Goal: Task Accomplishment & Management: Manage account settings

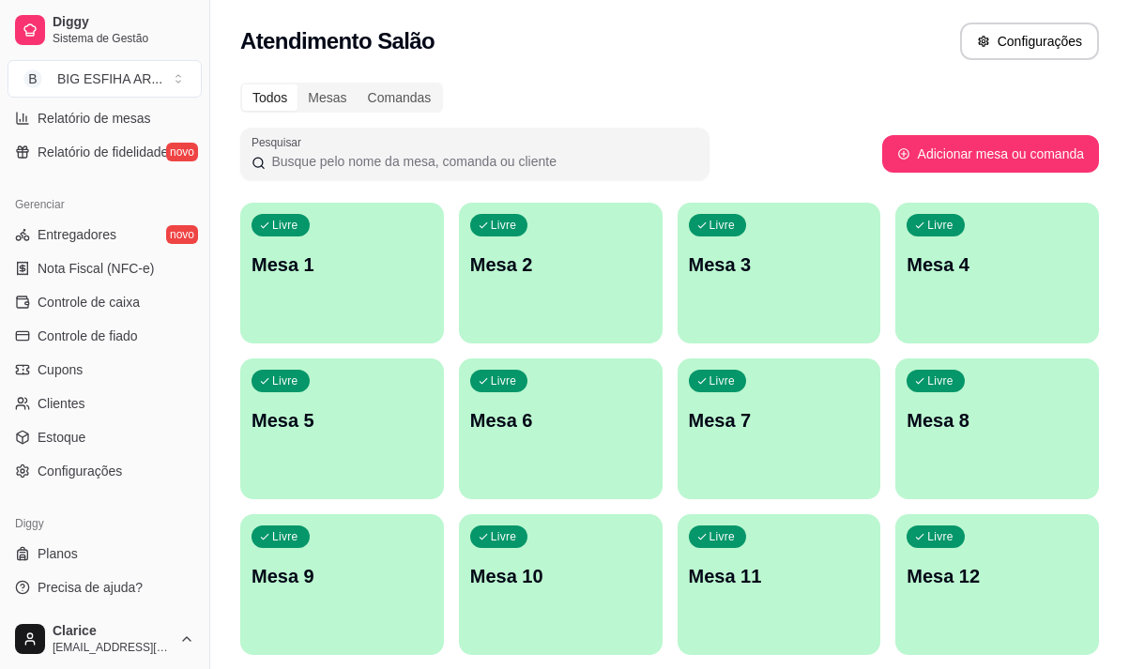
scroll to position [682, 0]
click at [121, 308] on span "Controle de caixa" at bounding box center [89, 301] width 102 height 19
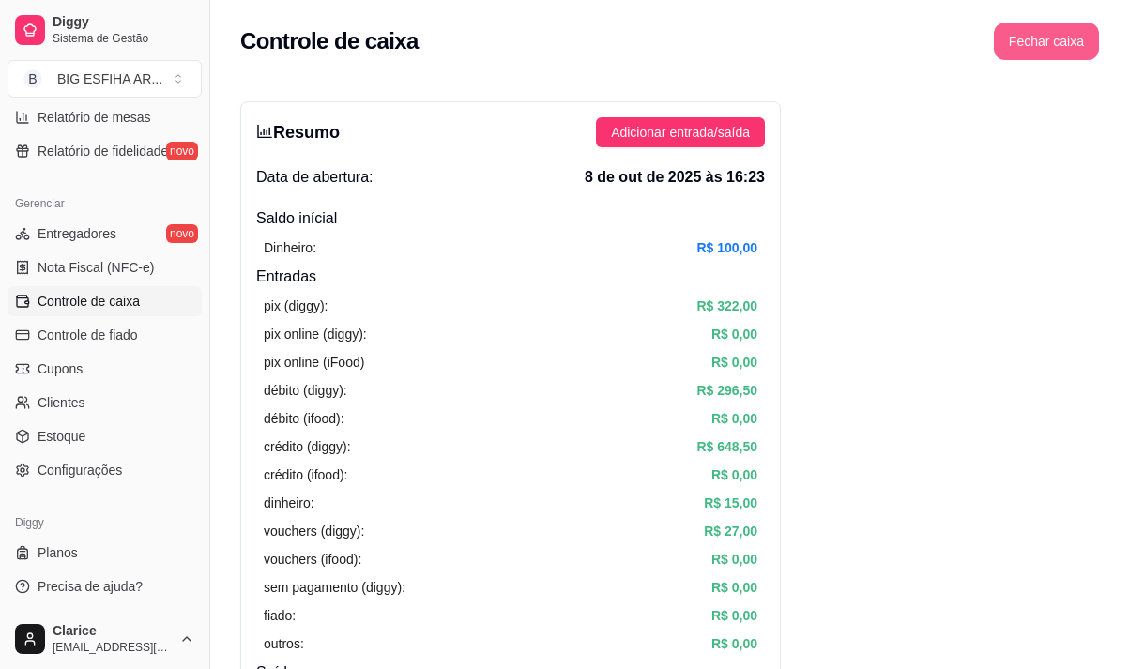
click at [1068, 30] on button "Fechar caixa" at bounding box center [1046, 42] width 105 height 38
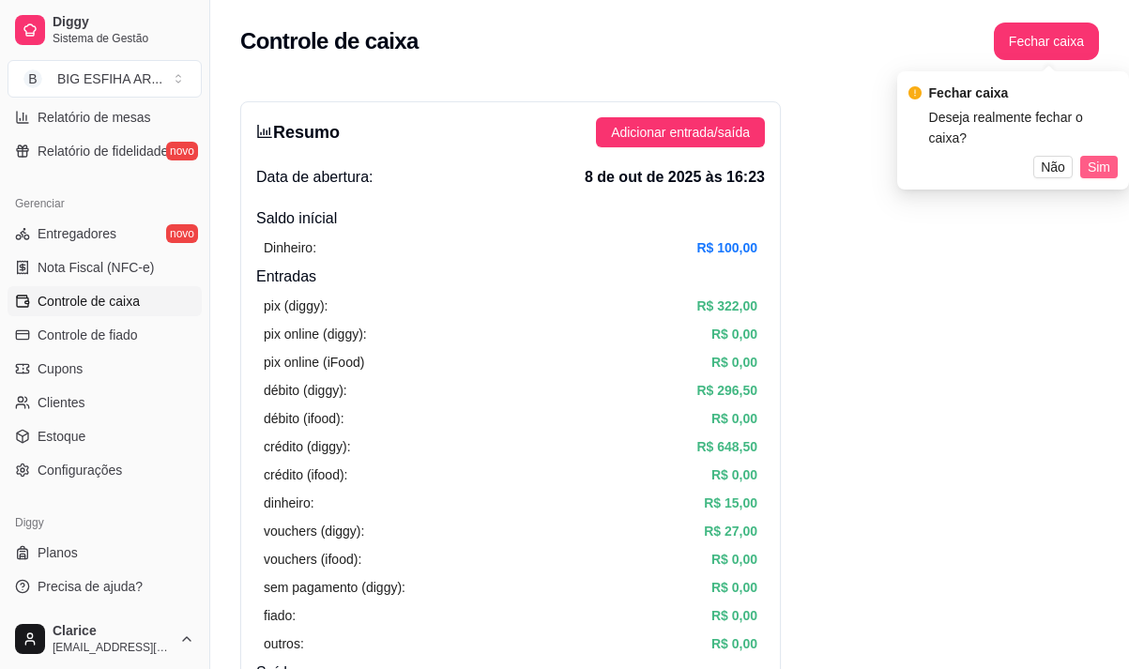
click at [1103, 157] on span "Sim" at bounding box center [1099, 167] width 23 height 21
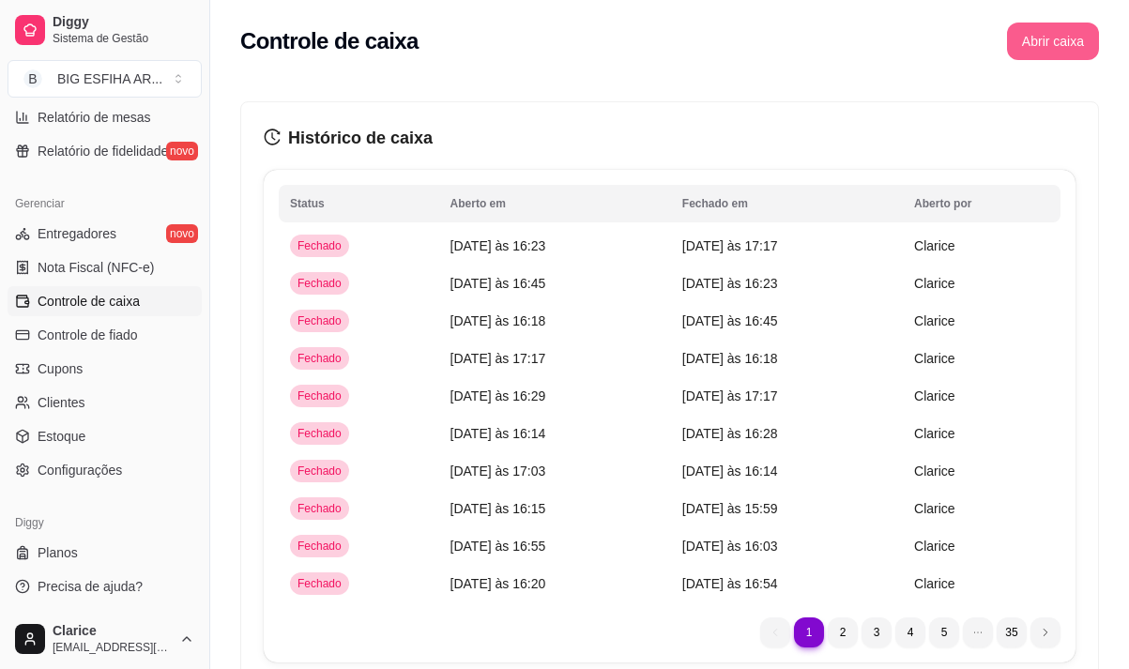
click at [1049, 38] on button "Abrir caixa" at bounding box center [1053, 42] width 92 height 38
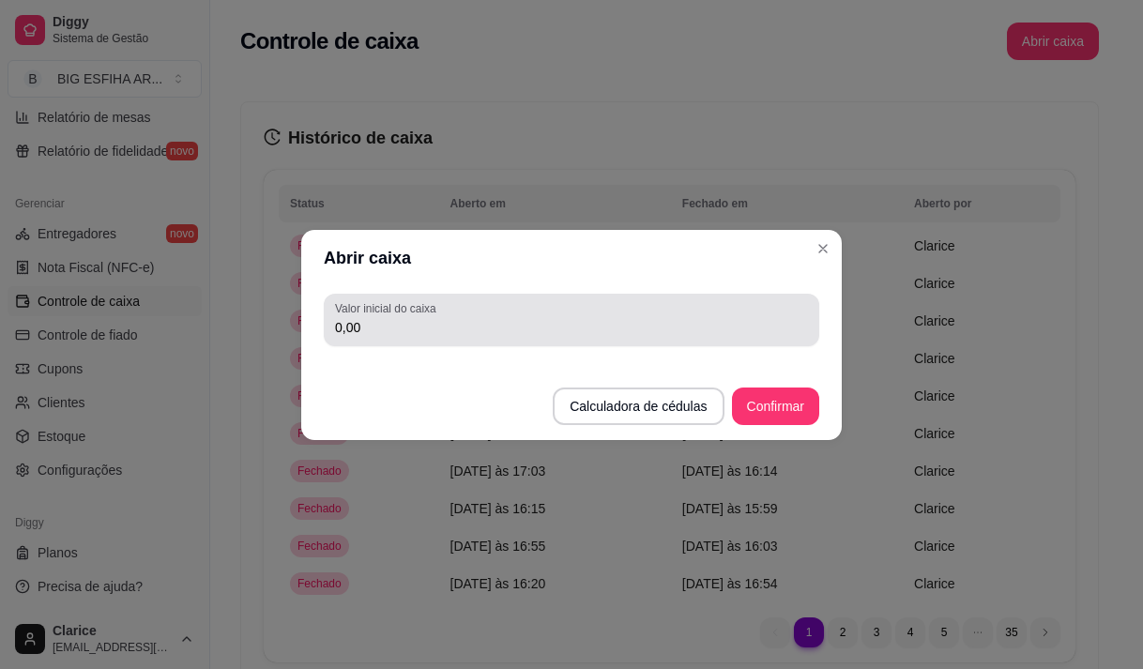
click at [547, 329] on input "0,00" at bounding box center [571, 327] width 473 height 19
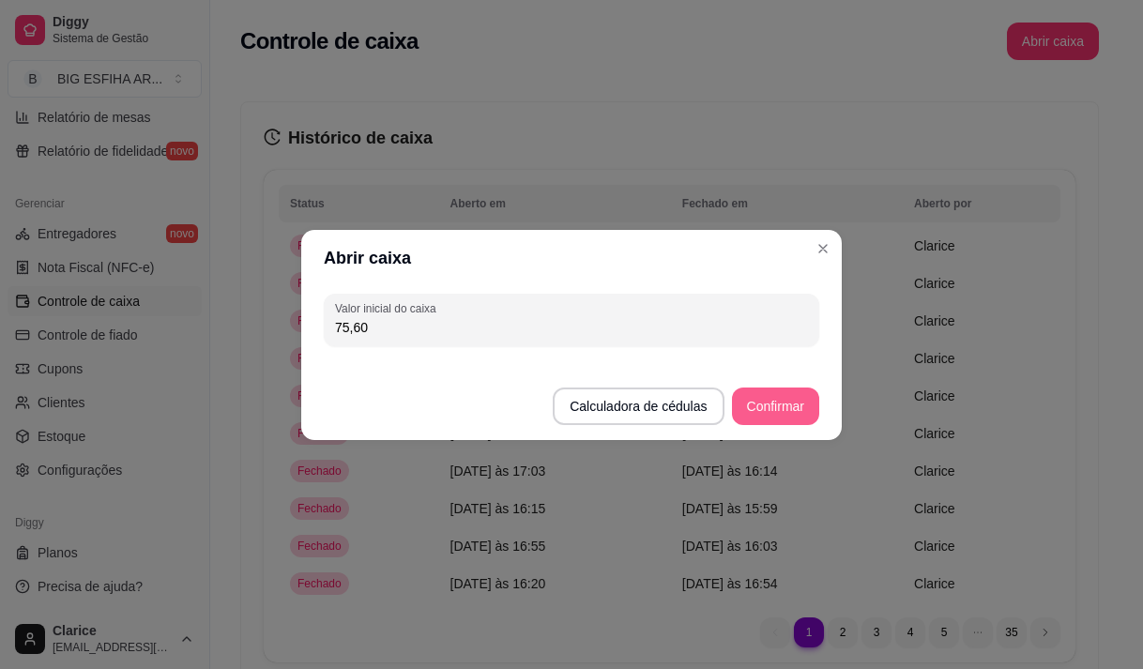
type input "75,60"
click at [748, 414] on button "Confirmar" at bounding box center [775, 407] width 87 height 38
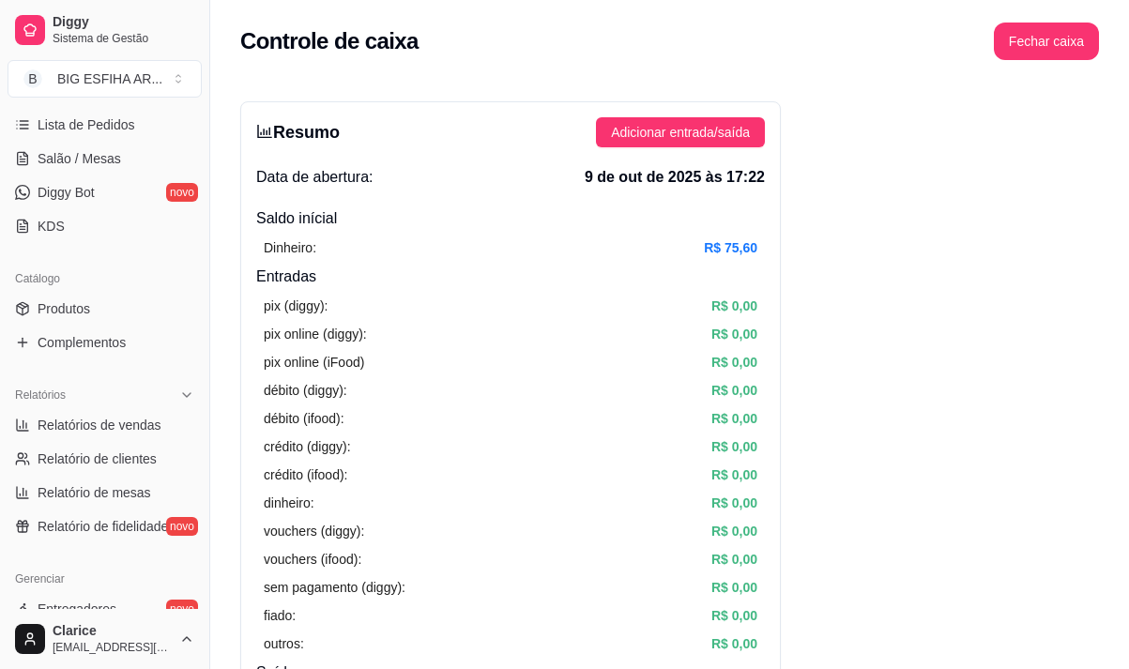
scroll to position [212, 0]
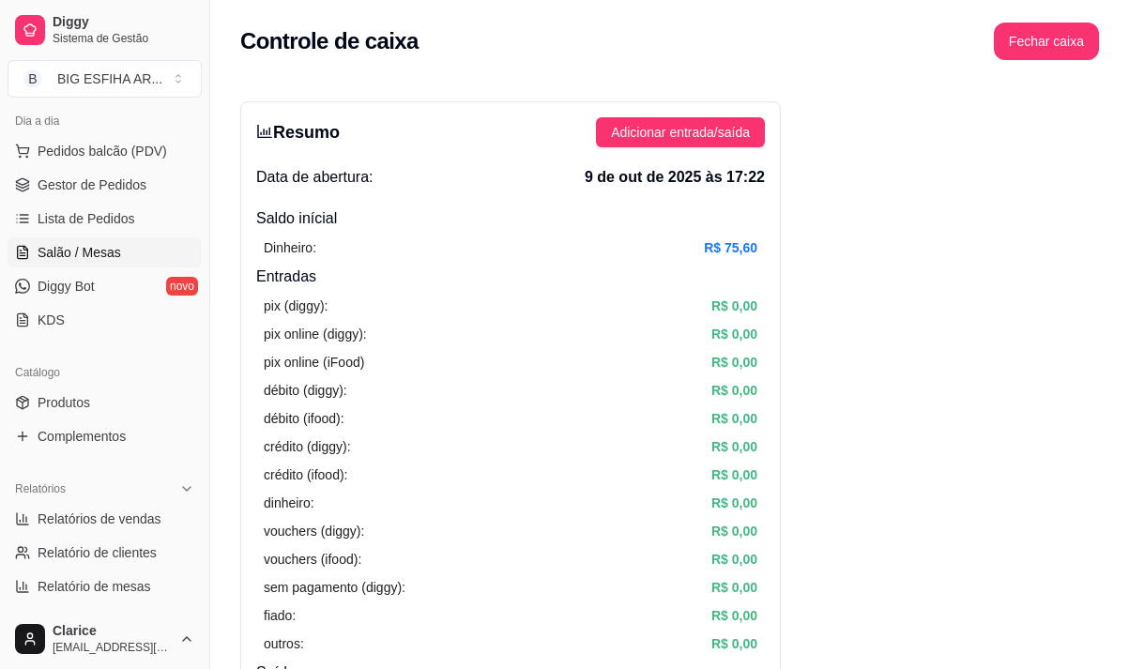
click at [100, 251] on span "Salão / Mesas" at bounding box center [80, 252] width 84 height 19
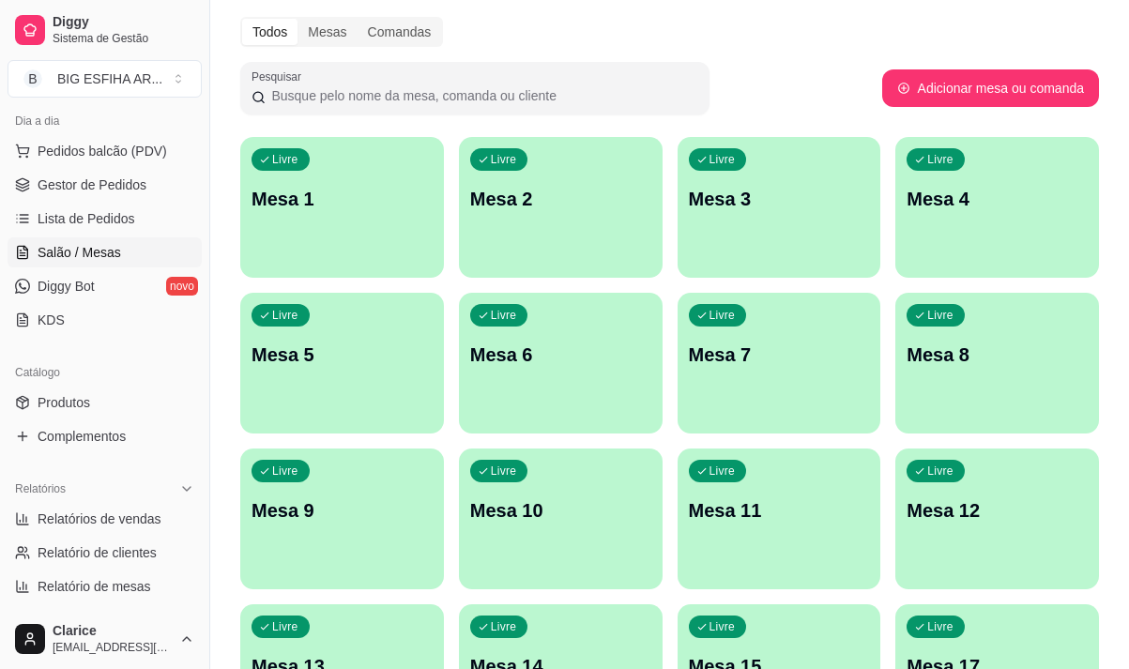
scroll to position [188, 0]
